Goal: Task Accomplishment & Management: Use online tool/utility

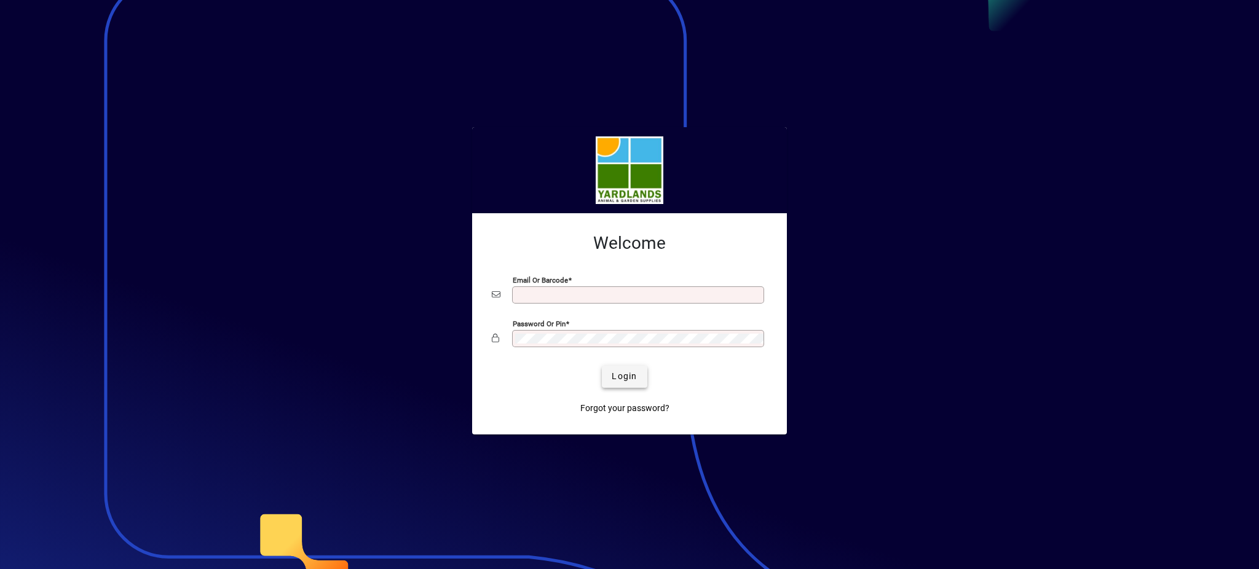
type input "**********"
click at [624, 378] on span "Login" at bounding box center [624, 376] width 25 height 13
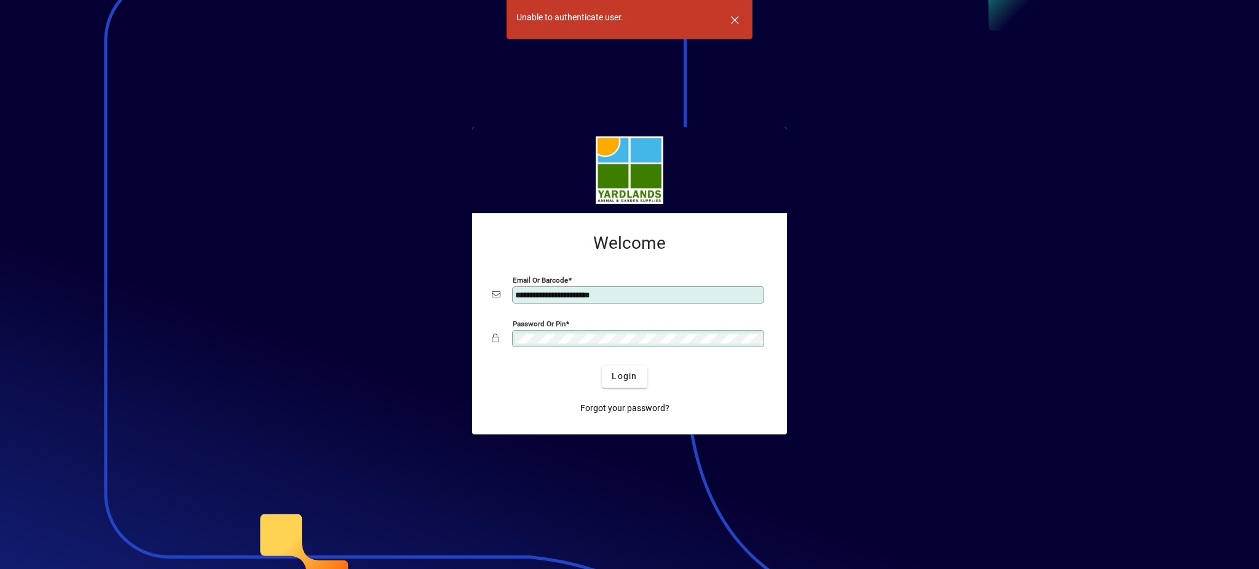
click at [348, 288] on app-login-layout "**********" at bounding box center [629, 284] width 1259 height 569
click at [602, 366] on button "Login" at bounding box center [624, 377] width 45 height 22
